Goal: Information Seeking & Learning: Learn about a topic

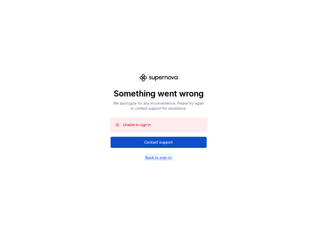
click at [151, 159] on div "Back to sign in" at bounding box center [159, 157] width 26 height 5
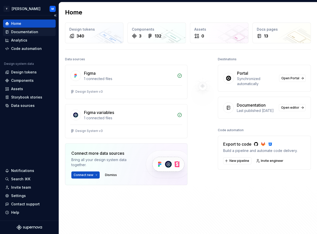
click at [31, 32] on div "Documentation" at bounding box center [24, 31] width 27 height 5
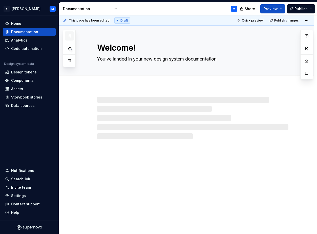
click at [72, 35] on button "button" at bounding box center [69, 35] width 9 height 9
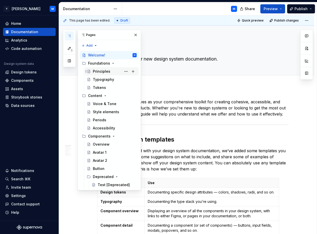
click at [106, 70] on div "Principles" at bounding box center [101, 71] width 17 height 5
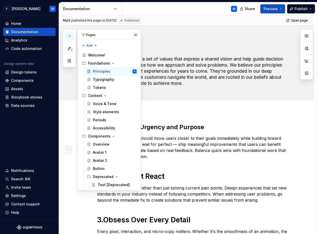
click at [135, 36] on button "button" at bounding box center [135, 34] width 7 height 7
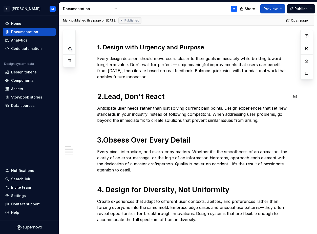
scroll to position [81, 0]
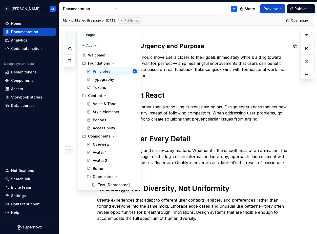
click at [69, 33] on button "button" at bounding box center [69, 35] width 9 height 9
click at [200, 36] on div "1. Design with [PERSON_NAME] and Purpose Every design decision should move user…" at bounding box center [187, 218] width 256 height 376
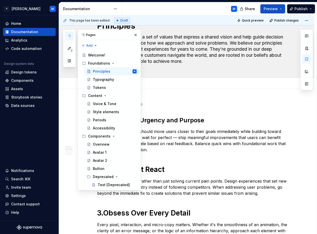
scroll to position [13, 0]
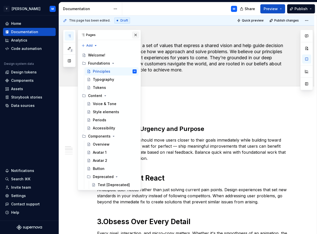
click at [137, 35] on button "button" at bounding box center [135, 34] width 7 height 7
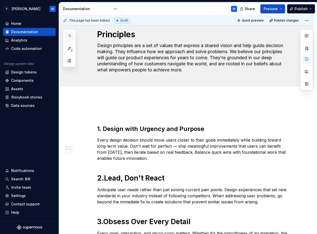
click at [71, 33] on button "button" at bounding box center [69, 35] width 9 height 9
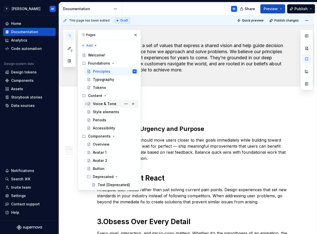
click at [120, 100] on div "Voice & Tone" at bounding box center [115, 103] width 44 height 7
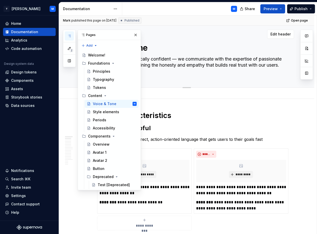
click at [178, 52] on textarea "Voice & Tone" at bounding box center [191, 48] width 191 height 12
click at [137, 32] on button "button" at bounding box center [135, 34] width 7 height 7
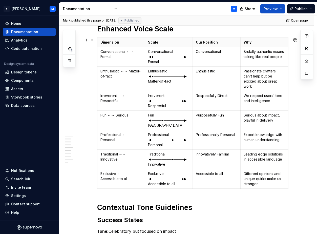
scroll to position [799, 0]
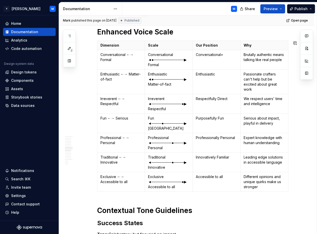
type textarea "*"
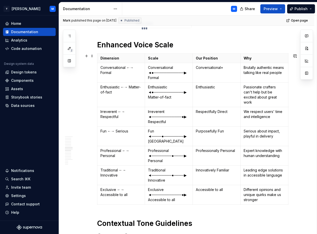
scroll to position [788, 0]
